Goal: Communication & Community: Ask a question

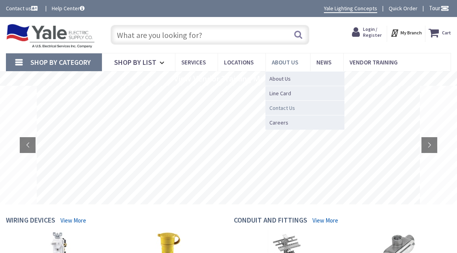
click at [283, 108] on span "Contact Us" at bounding box center [282, 108] width 26 height 8
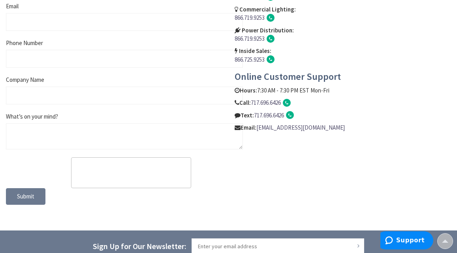
scroll to position [394, 0]
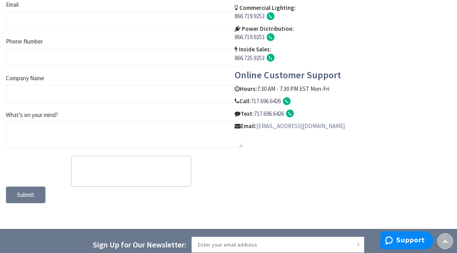
drag, startPoint x: 365, startPoint y: 127, endPoint x: 258, endPoint y: 129, distance: 107.4
click at [258, 129] on p "Email: [EMAIL_ADDRESS][DOMAIN_NAME]" at bounding box center [342, 126] width 217 height 8
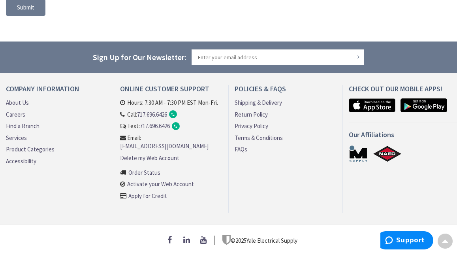
scroll to position [594, 0]
drag, startPoint x: 227, startPoint y: 143, endPoint x: 120, endPoint y: 145, distance: 106.6
click at [120, 145] on div "Online Customer Support Hours: 7:30 AM - 7:30 PM EST Mon-Fri. Call: [PHONE_NUMB…" at bounding box center [171, 149] width 114 height 128
copy link "[EMAIL_ADDRESS][DOMAIN_NAME]"
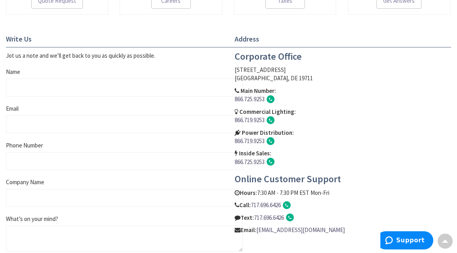
scroll to position [238, 0]
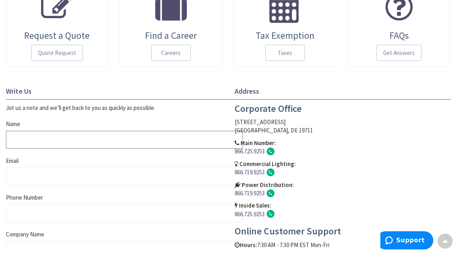
click at [58, 136] on input "Name" at bounding box center [124, 140] width 237 height 18
click at [51, 143] on input "[PERSON_NAME]" at bounding box center [124, 140] width 237 height 18
type input "[PERSON_NAME]"
click at [39, 173] on input "Email" at bounding box center [124, 176] width 237 height 18
type input "[EMAIL_ADDRESS][DOMAIN_NAME]"
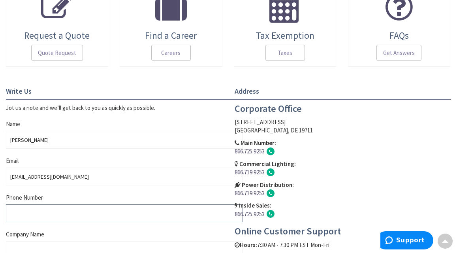
click at [54, 214] on input "Phone Number" at bounding box center [124, 213] width 237 height 18
type input "9547588754"
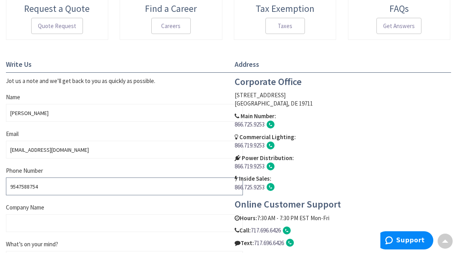
scroll to position [317, 0]
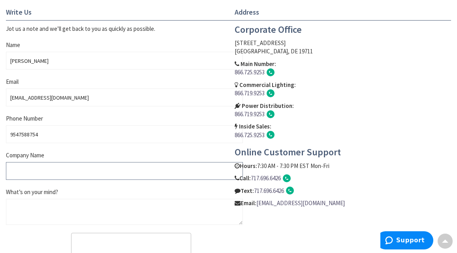
click at [61, 168] on input "Company Name" at bounding box center [124, 171] width 237 height 18
type input "L7 Pictures"
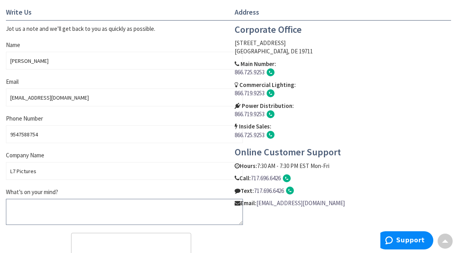
click at [82, 204] on textarea "What’s on your mind?" at bounding box center [124, 212] width 237 height 26
click at [64, 210] on textarea "What’s on your mind?" at bounding box center [124, 212] width 237 height 26
paste textarea "Good day! This is [PERSON_NAME], I'm the executive assistant for [PERSON_NAME] …"
type textarea "Good day! This is [PERSON_NAME], I'm the executive assistant for [PERSON_NAME] …"
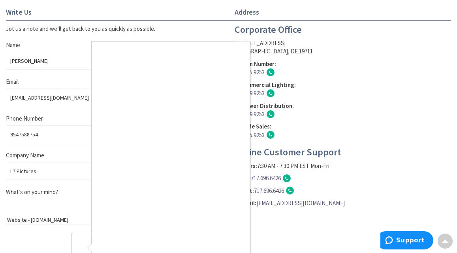
scroll to position [357, 0]
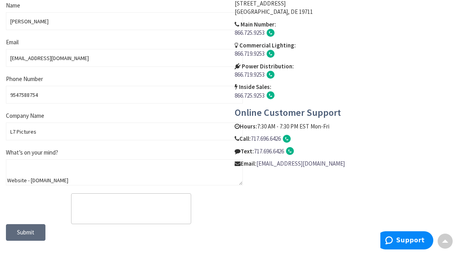
click at [32, 230] on span "Submit" at bounding box center [25, 231] width 17 height 7
